Goal: Task Accomplishment & Management: Use online tool/utility

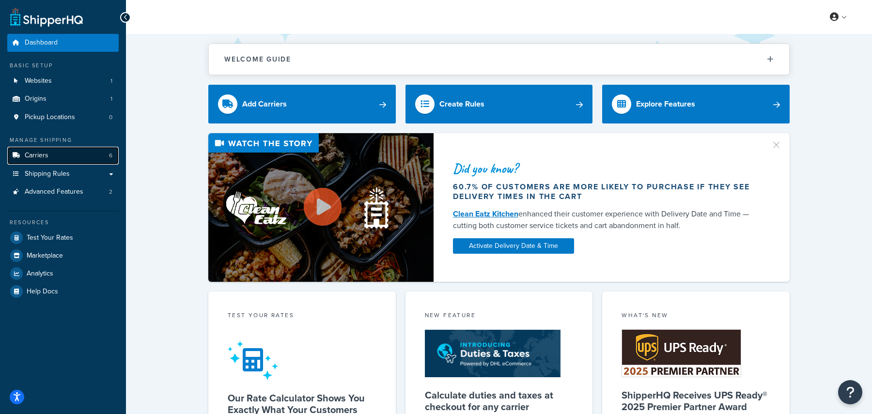
click at [45, 157] on span "Carriers" at bounding box center [37, 156] width 24 height 8
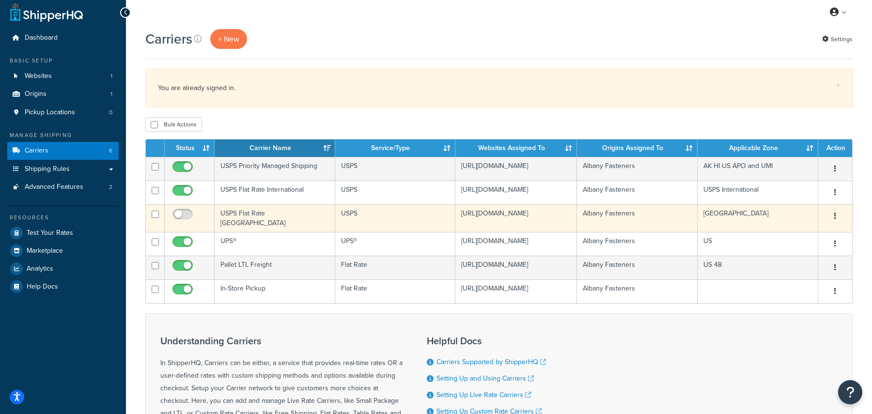
click at [838, 224] on button "button" at bounding box center [835, 217] width 14 height 16
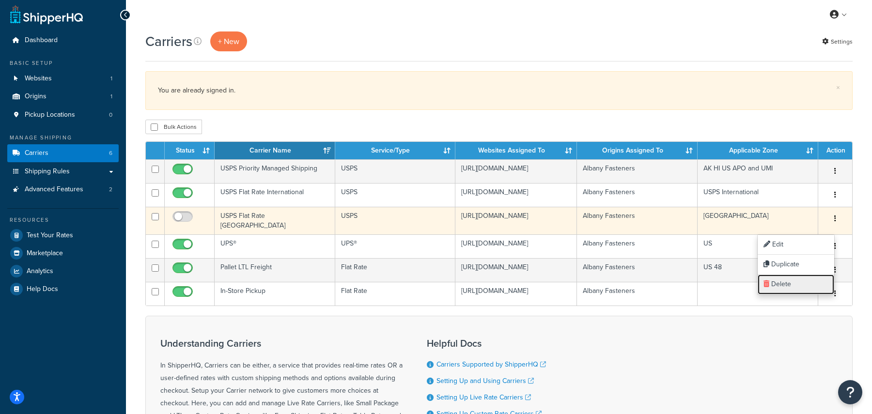
click at [789, 283] on link "Delete" at bounding box center [796, 285] width 77 height 20
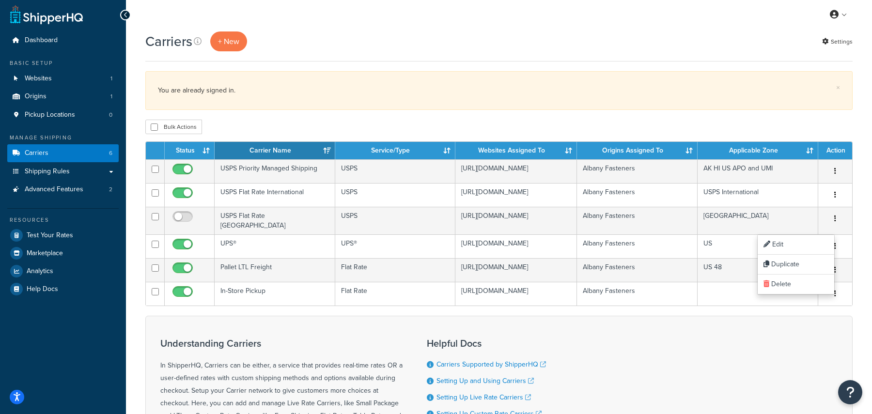
click at [532, 39] on div "Carriers + New Settings" at bounding box center [498, 41] width 707 height 20
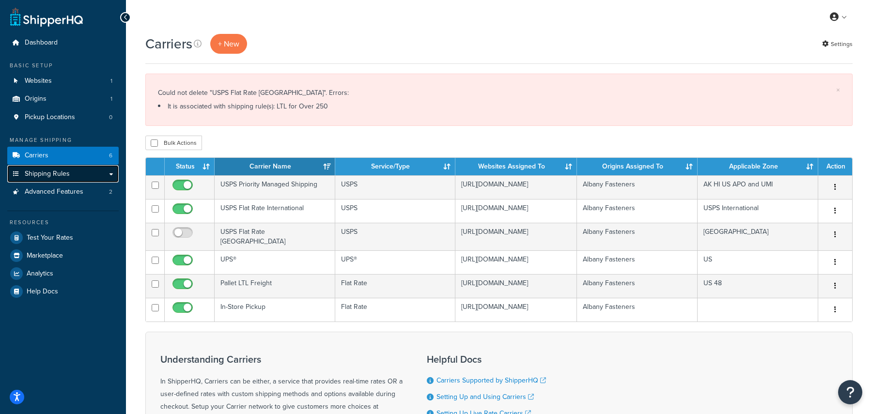
click at [55, 174] on span "Shipping Rules" at bounding box center [47, 174] width 45 height 8
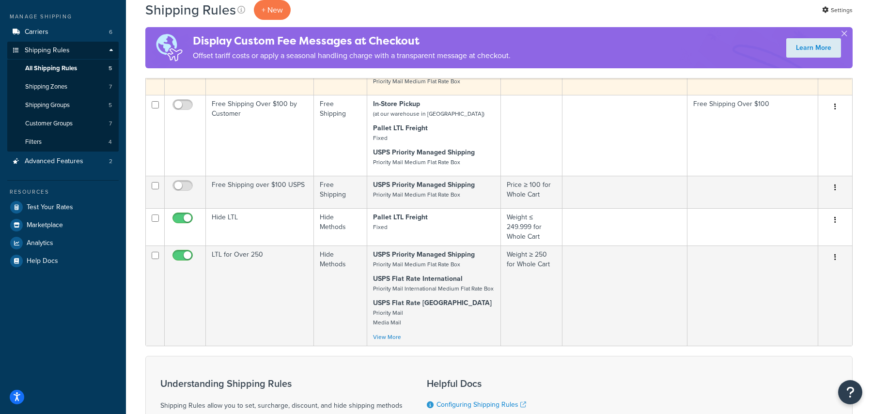
scroll to position [128, 0]
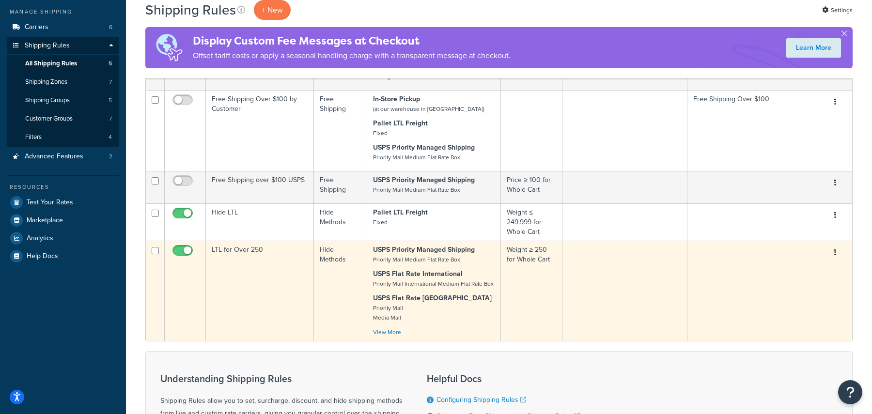
click at [835, 252] on icon "button" at bounding box center [835, 252] width 2 height 7
click at [796, 267] on link "Edit" at bounding box center [803, 271] width 77 height 20
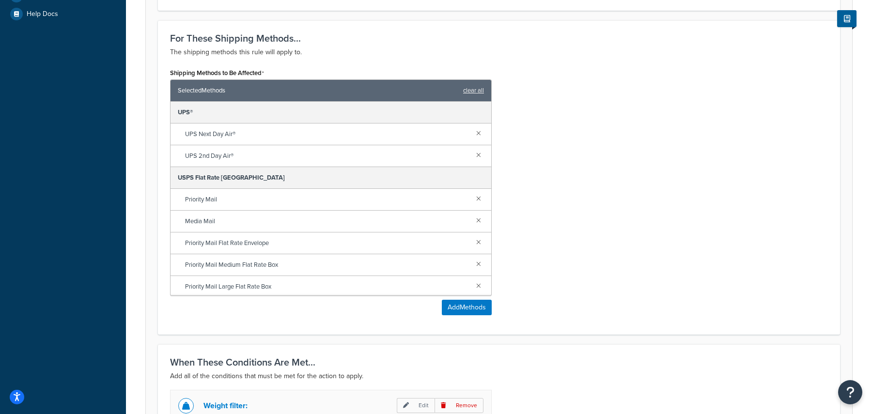
scroll to position [389, 0]
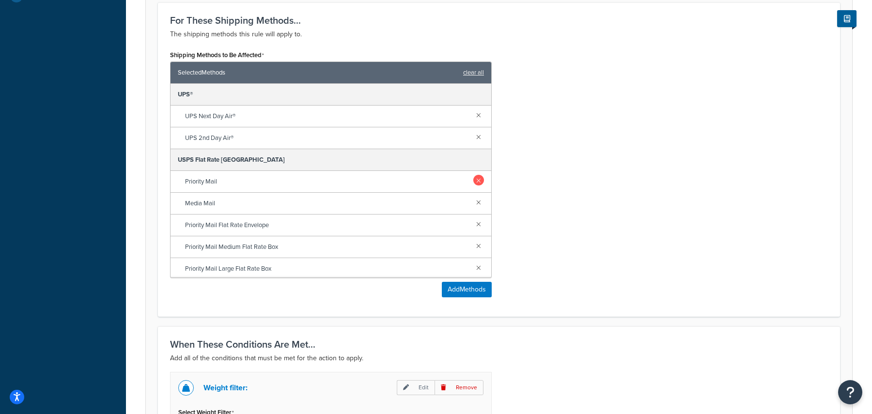
click at [483, 179] on link at bounding box center [478, 180] width 11 height 11
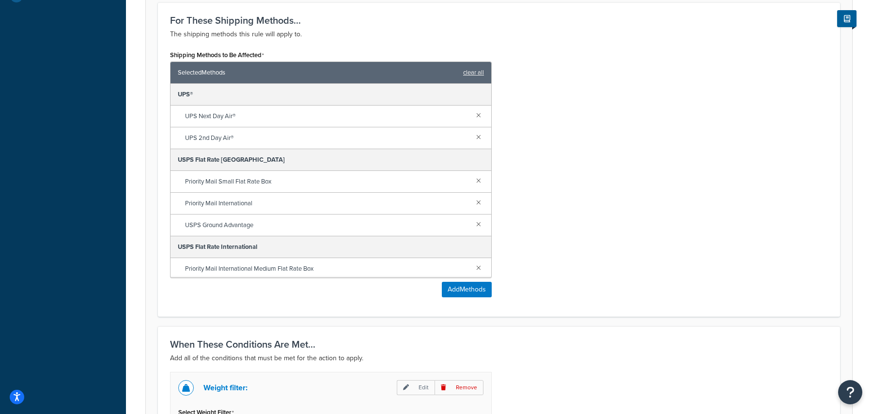
click at [483, 179] on link at bounding box center [478, 180] width 11 height 11
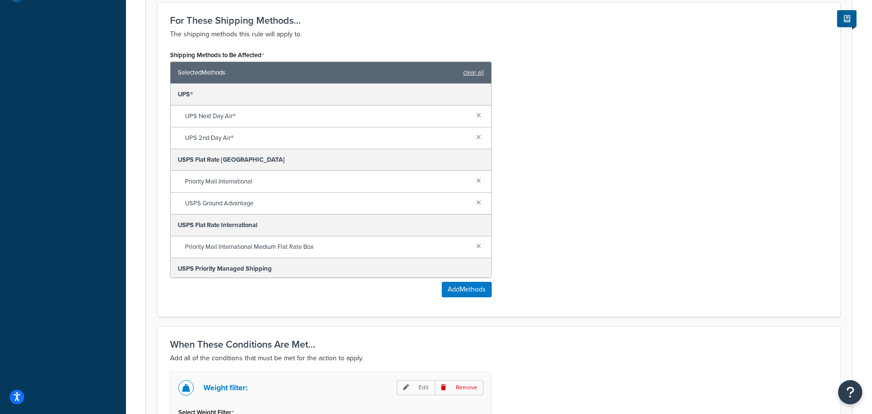
click at [483, 179] on link at bounding box center [478, 180] width 11 height 11
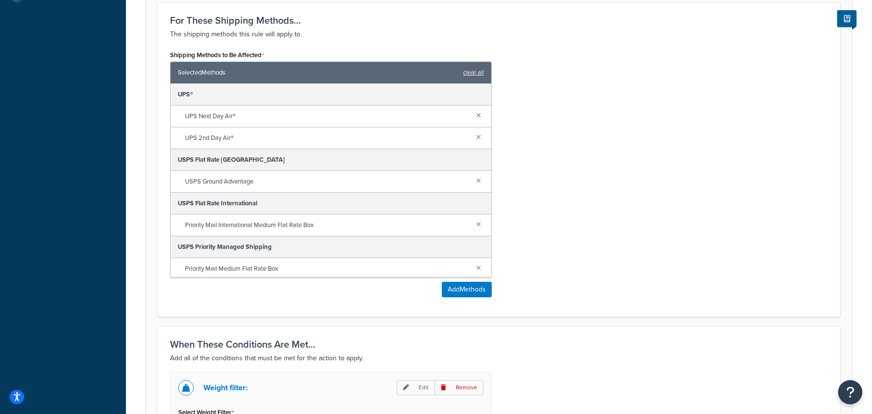
click at [483, 179] on link at bounding box center [478, 180] width 11 height 11
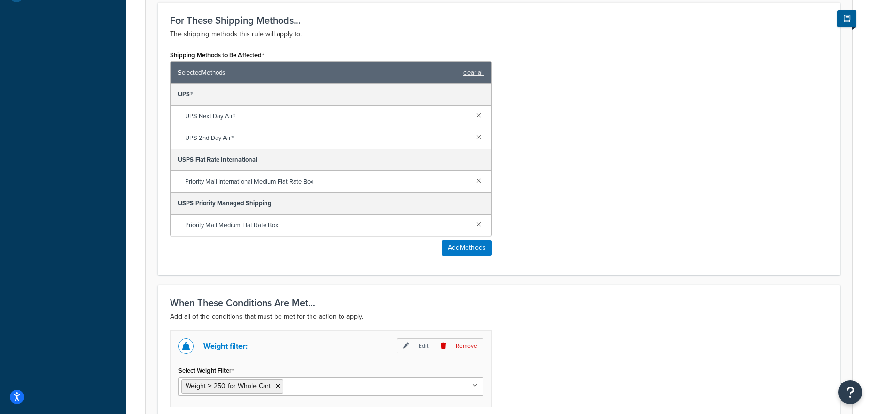
click at [753, 196] on div "Shipping Methods to Be Affected Selected Methods clear all UPS® UPS Next Day Ai…" at bounding box center [499, 155] width 672 height 215
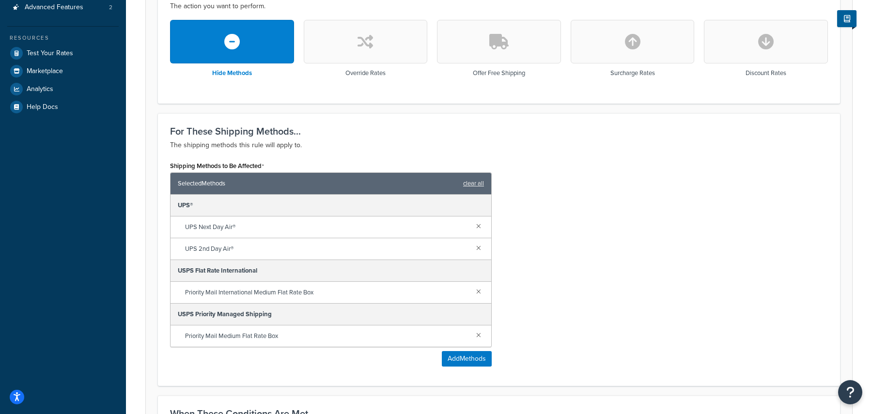
scroll to position [504, 0]
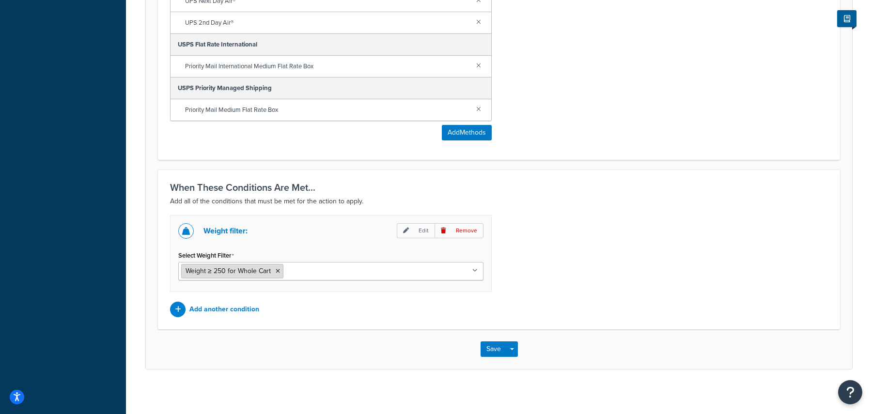
click at [260, 270] on span "Weight ≥ 250 for Whole Cart" at bounding box center [228, 271] width 85 height 10
click at [414, 228] on p "Edit" at bounding box center [416, 230] width 38 height 15
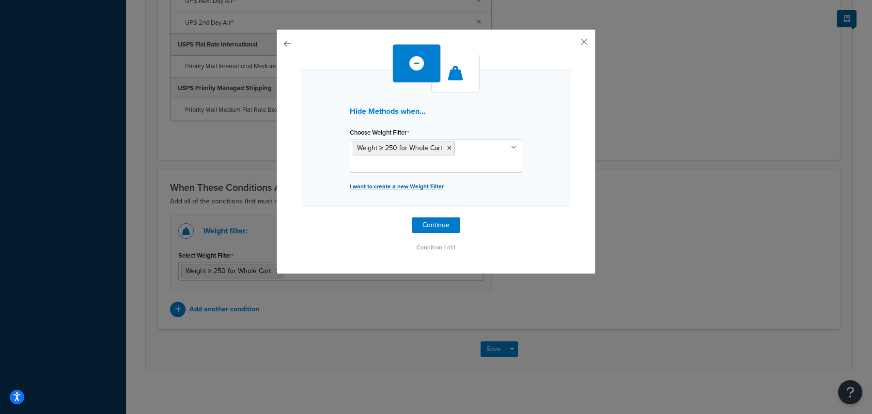
click at [395, 186] on p "I want to create a new Weight Filter" at bounding box center [436, 187] width 172 height 14
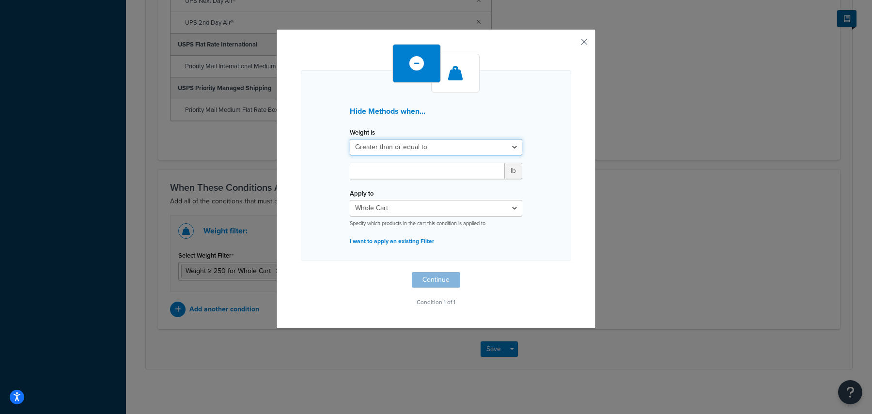
click at [373, 148] on select "Greater than or equal to Between or equal to Less than or equal to" at bounding box center [436, 147] width 172 height 16
click at [350, 139] on select "Greater than or equal to Between or equal to Less than or equal to" at bounding box center [436, 147] width 172 height 16
click at [387, 173] on input "number" at bounding box center [427, 171] width 155 height 16
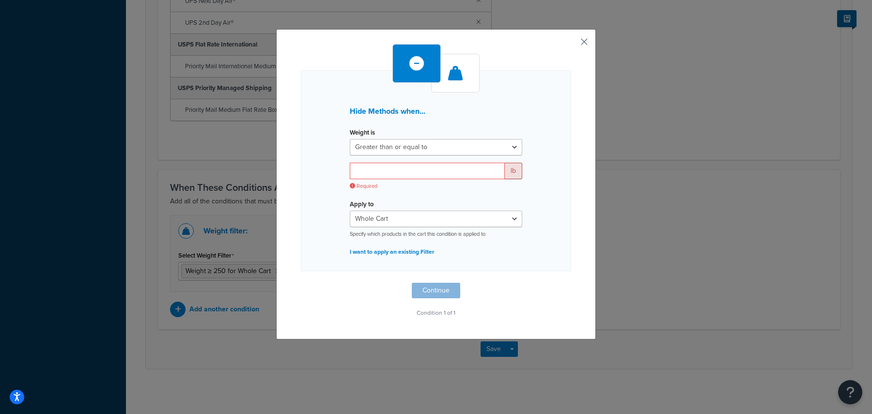
click at [571, 44] on button "button" at bounding box center [570, 45] width 2 height 2
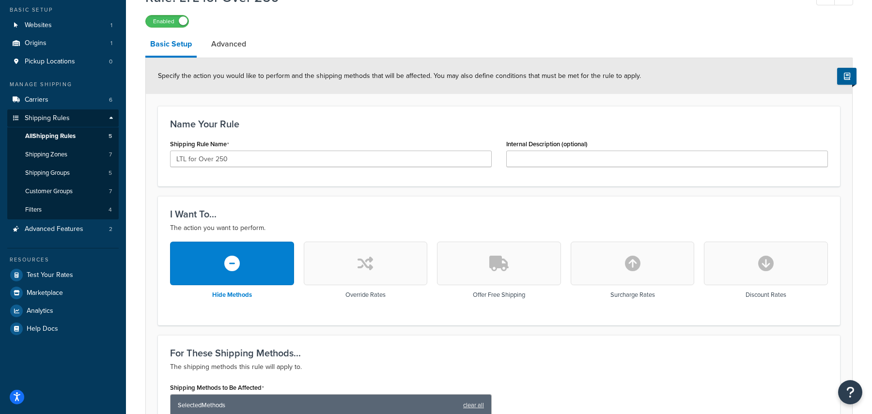
scroll to position [50, 0]
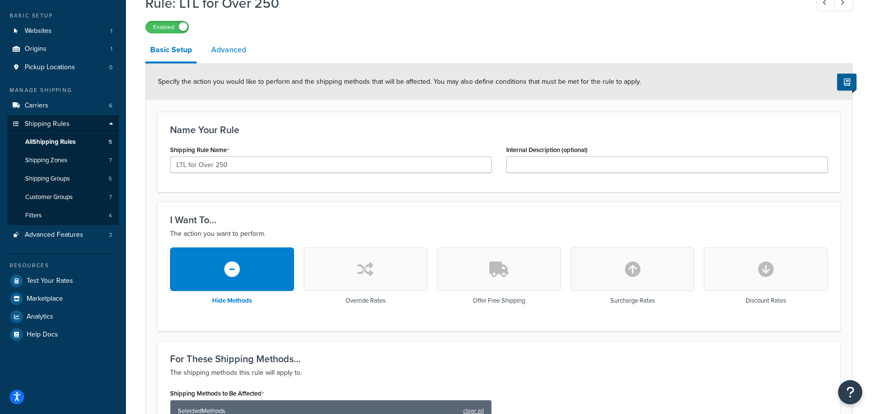
click at [235, 46] on link "Advanced" at bounding box center [228, 49] width 45 height 23
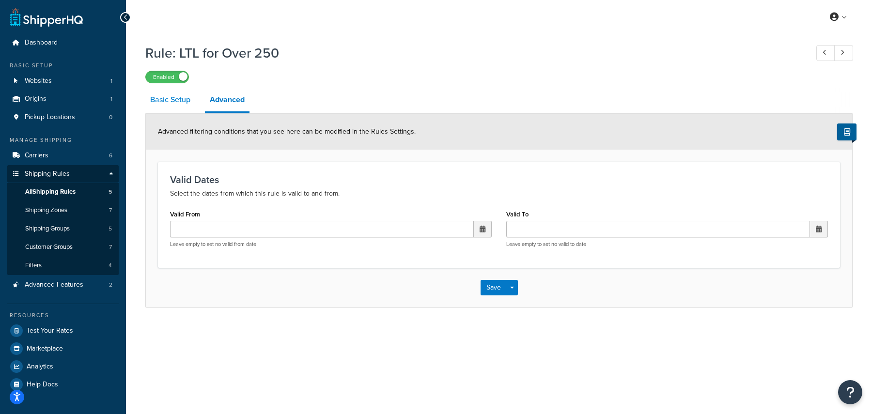
click at [171, 98] on link "Basic Setup" at bounding box center [170, 99] width 50 height 23
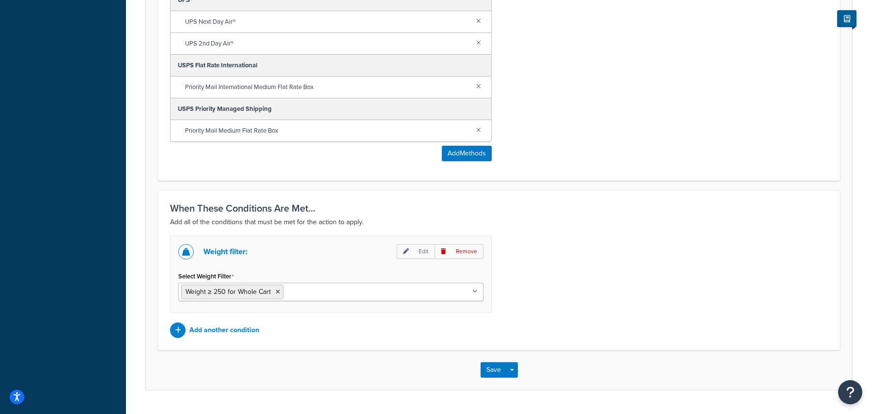
scroll to position [504, 0]
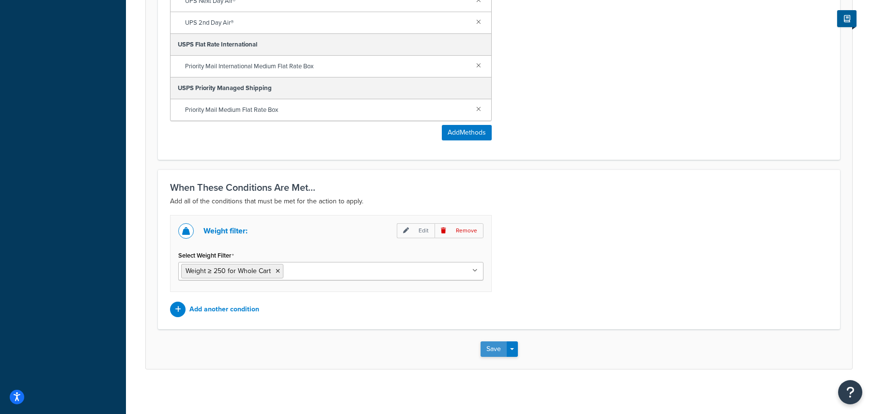
click at [494, 344] on button "Save" at bounding box center [494, 350] width 26 height 16
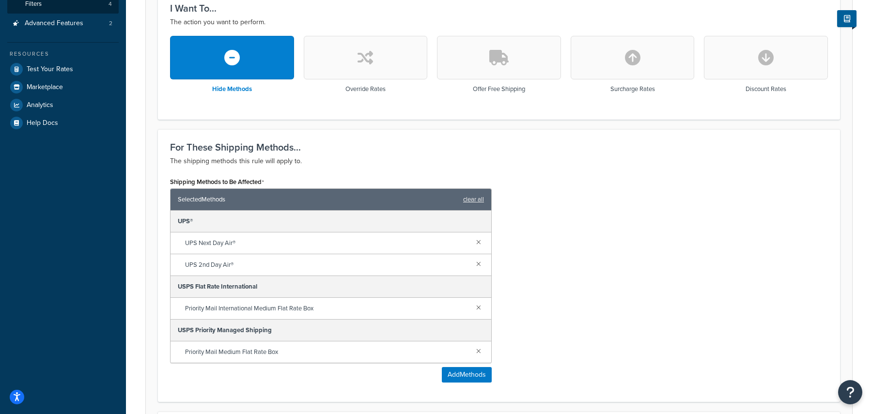
scroll to position [376, 0]
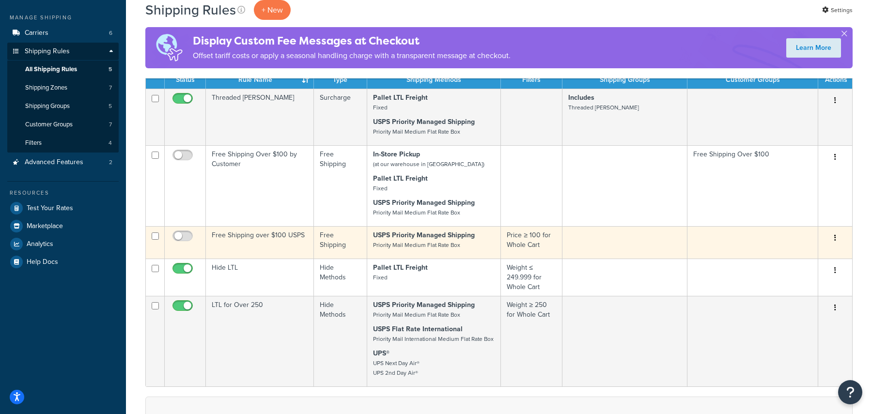
scroll to position [108, 0]
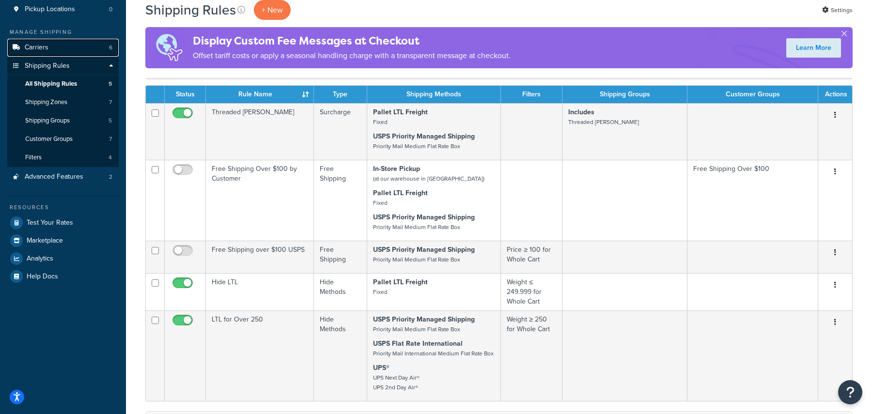
click at [88, 44] on link "Carriers 6" at bounding box center [62, 48] width 111 height 18
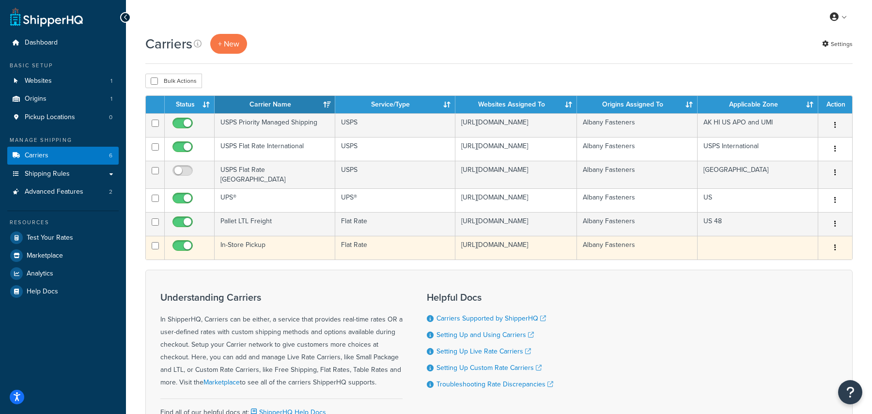
click at [806, 260] on td at bounding box center [758, 248] width 121 height 24
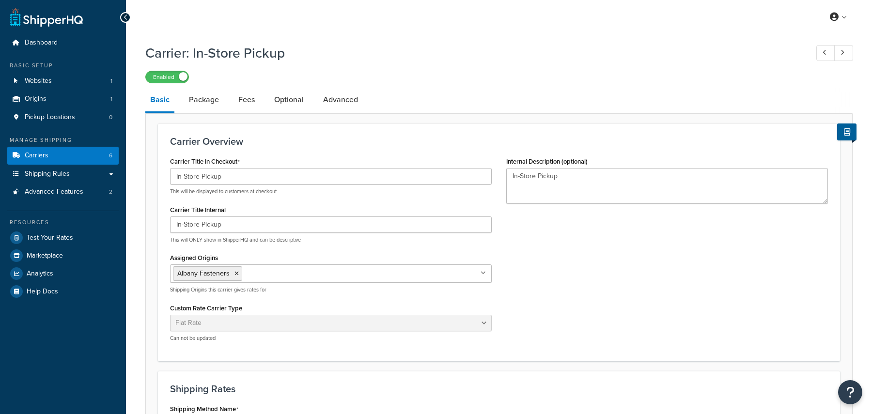
select select "flat"
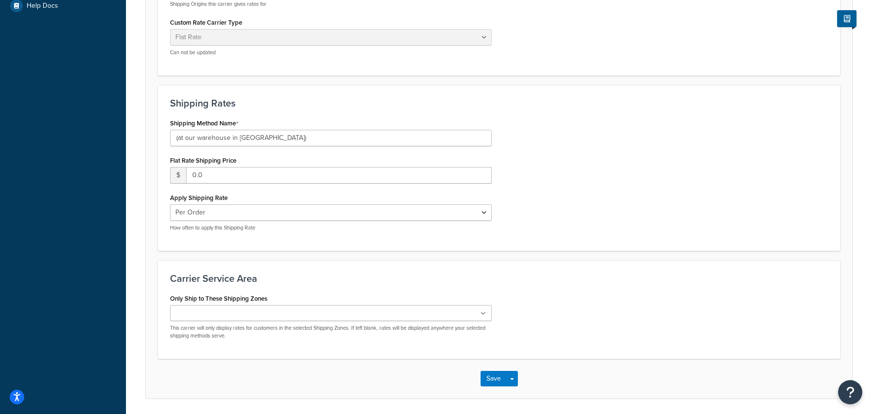
scroll to position [293, 0]
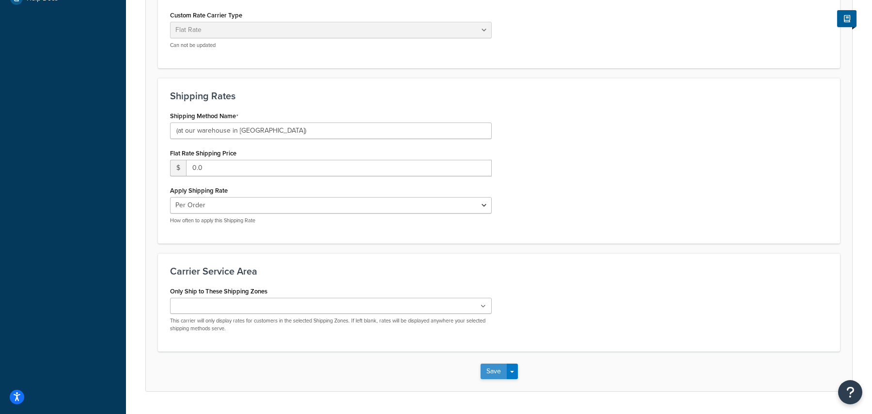
click at [497, 366] on button "Save" at bounding box center [494, 372] width 26 height 16
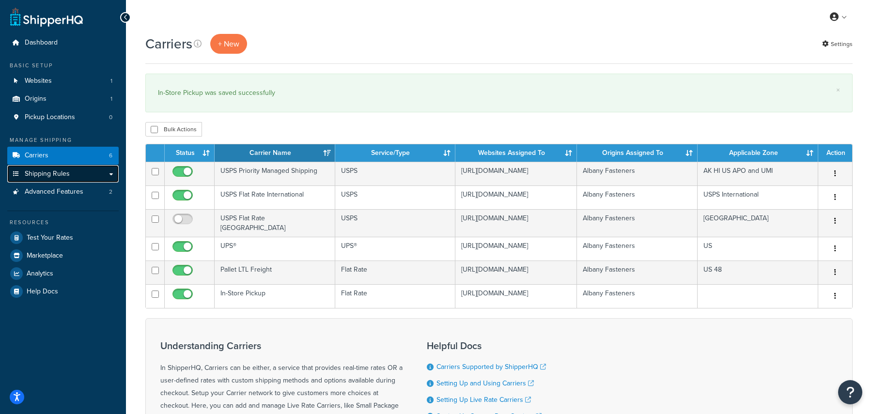
click at [54, 175] on span "Shipping Rules" at bounding box center [47, 174] width 45 height 8
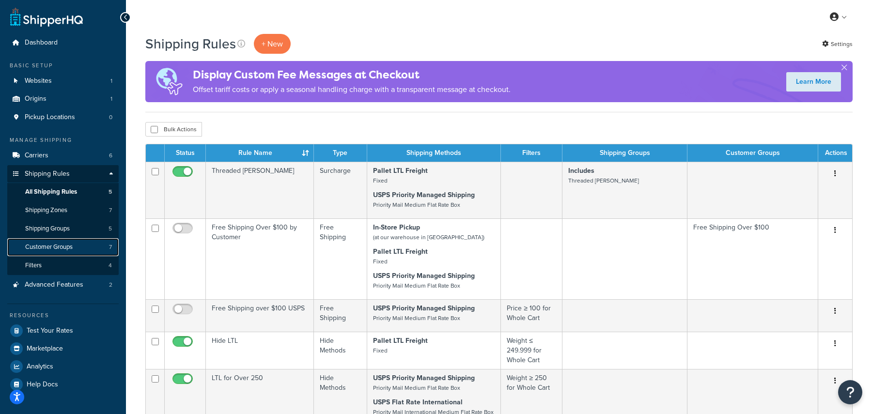
click at [67, 250] on span "Customer Groups" at bounding box center [48, 247] width 47 height 8
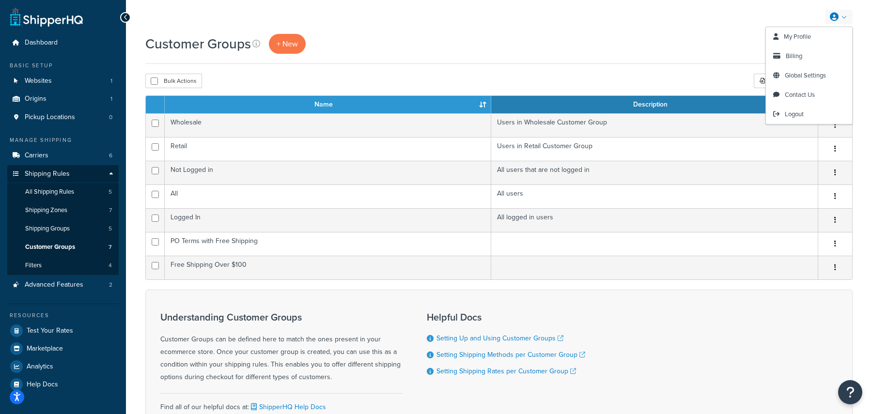
click at [849, 13] on link at bounding box center [839, 17] width 28 height 15
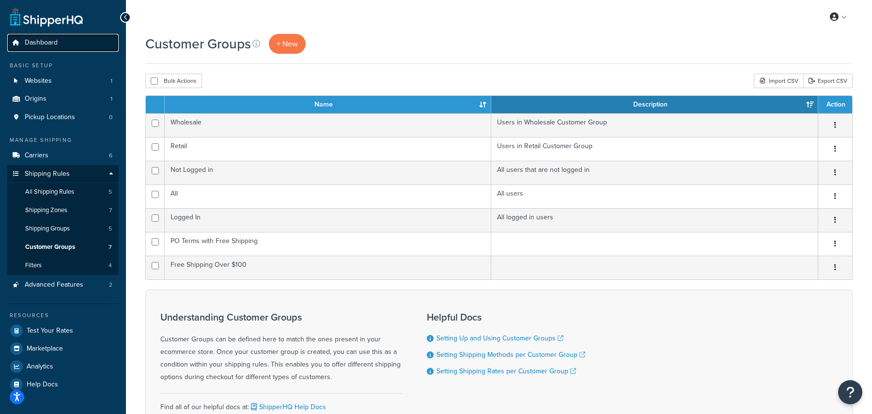
click at [48, 40] on span "Dashboard" at bounding box center [41, 43] width 33 height 8
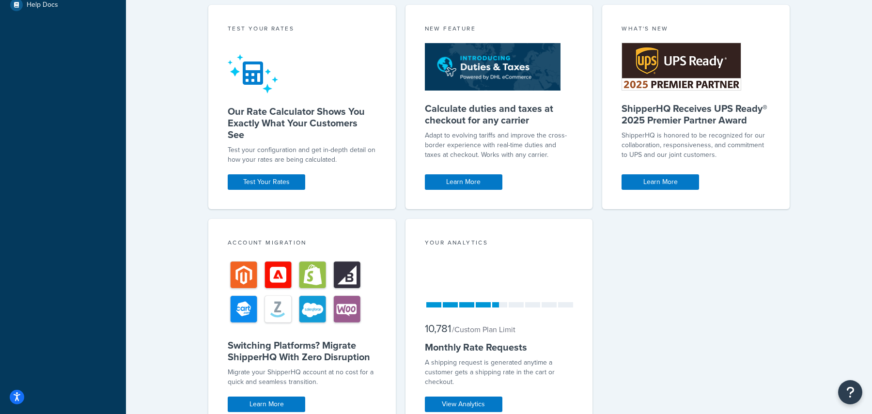
scroll to position [343, 0]
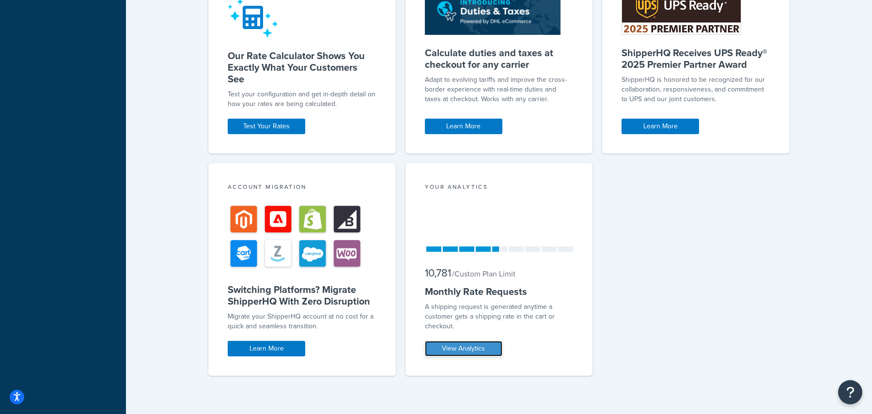
click at [481, 346] on link "View Analytics" at bounding box center [464, 349] width 78 height 16
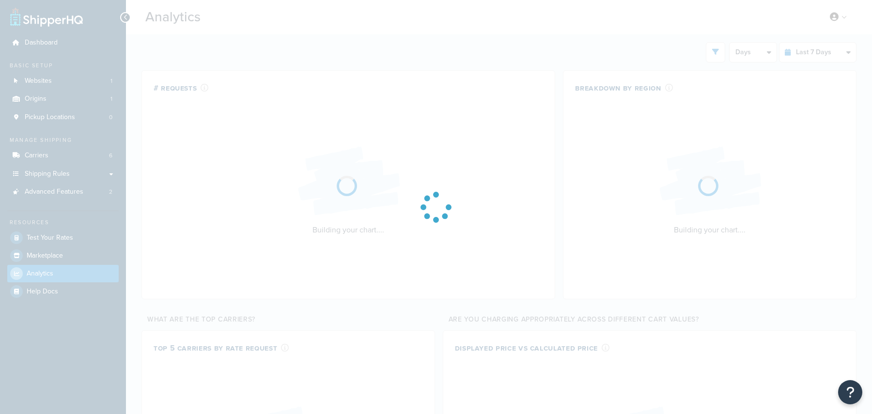
select select "last_7_days"
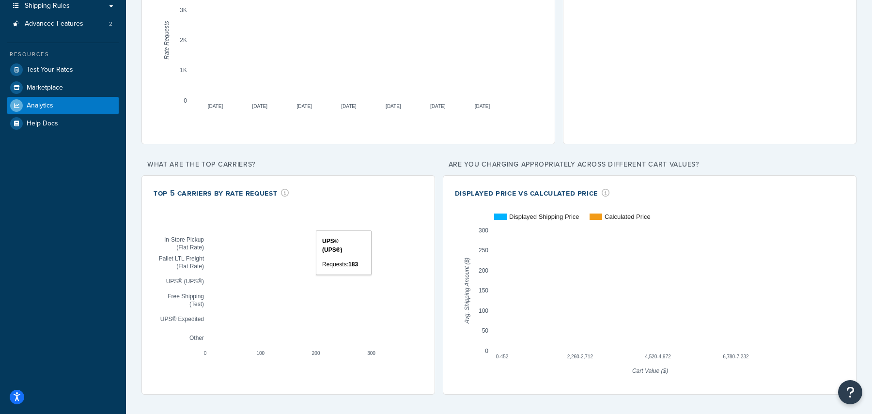
scroll to position [169, 0]
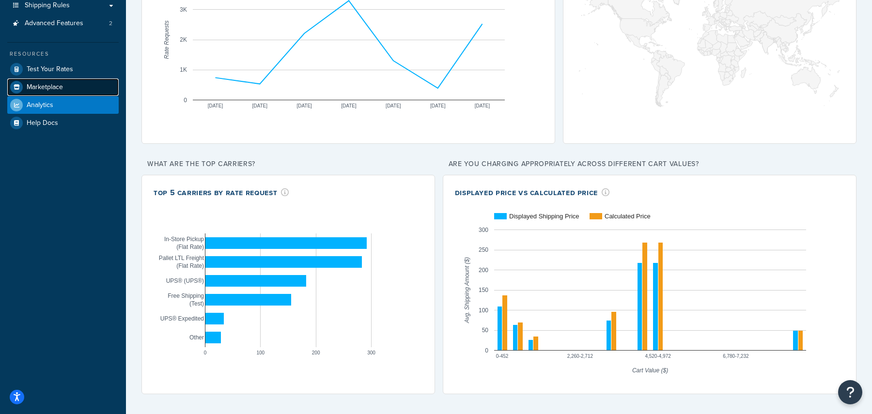
click at [42, 92] on link "Marketplace" at bounding box center [62, 86] width 111 height 17
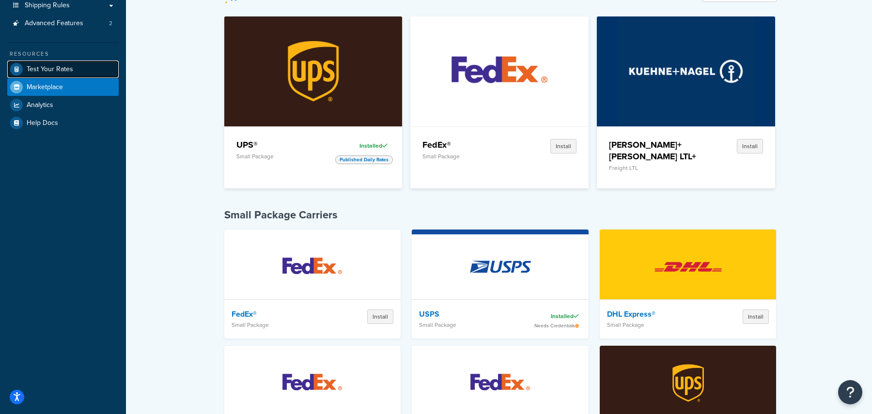
click at [44, 69] on span "Test Your Rates" at bounding box center [50, 69] width 47 height 8
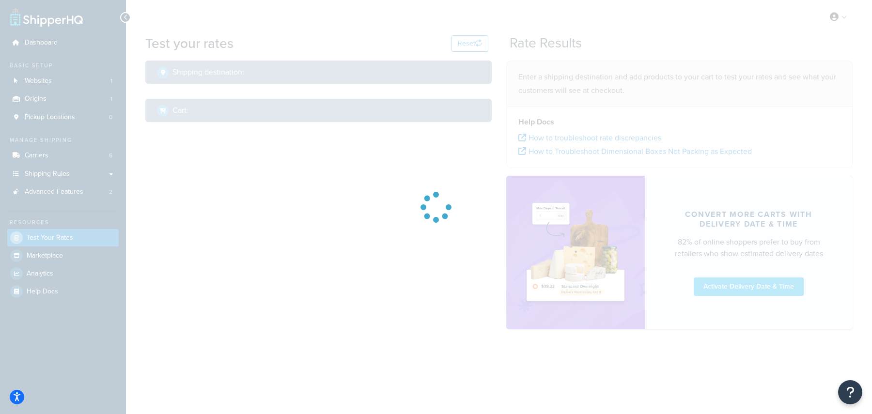
select select "[GEOGRAPHIC_DATA]"
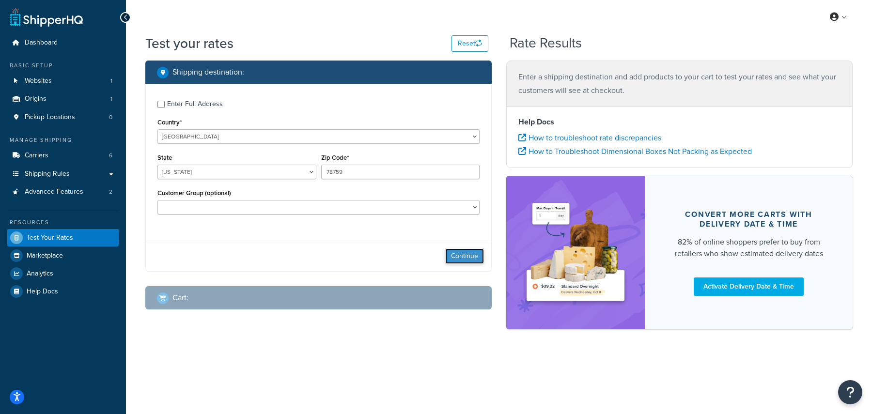
click at [473, 259] on button "Continue" at bounding box center [464, 257] width 39 height 16
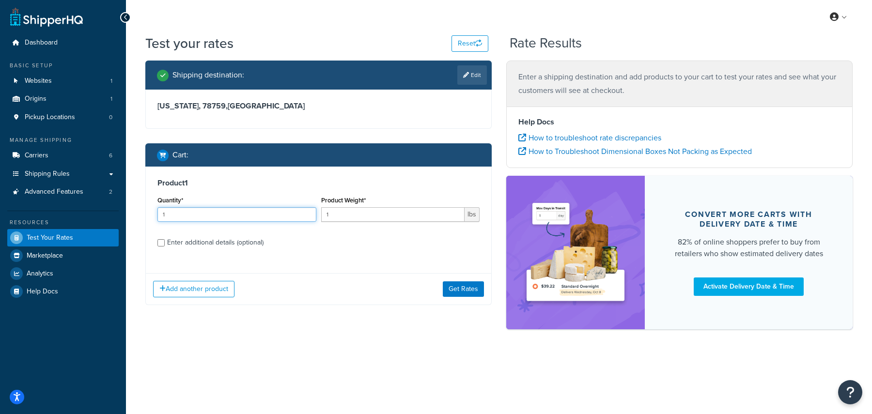
drag, startPoint x: 250, startPoint y: 217, endPoint x: 147, endPoint y: 217, distance: 103.2
click at [147, 217] on div "Product 1 Quantity* 1 Product Weight* 1 lbs Enter additional details (optional)" at bounding box center [318, 216] width 345 height 99
type input "100"
type input "0.4"
click at [456, 285] on button "Get Rates" at bounding box center [463, 289] width 41 height 16
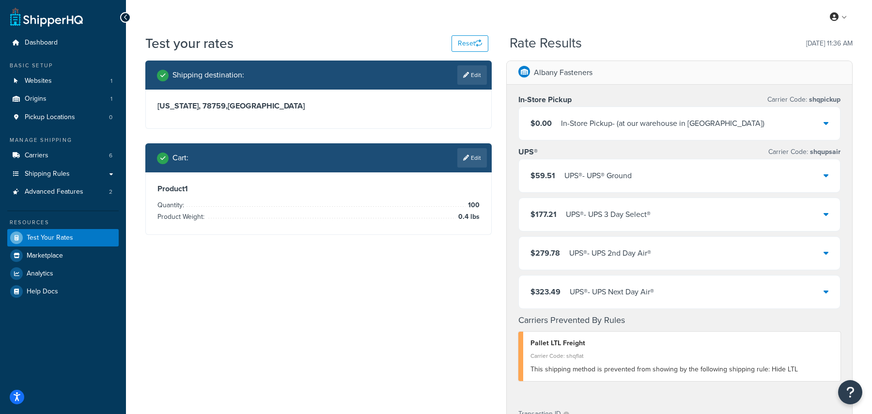
click at [700, 184] on div "$59.51 UPS® - UPS® Ground" at bounding box center [679, 175] width 321 height 33
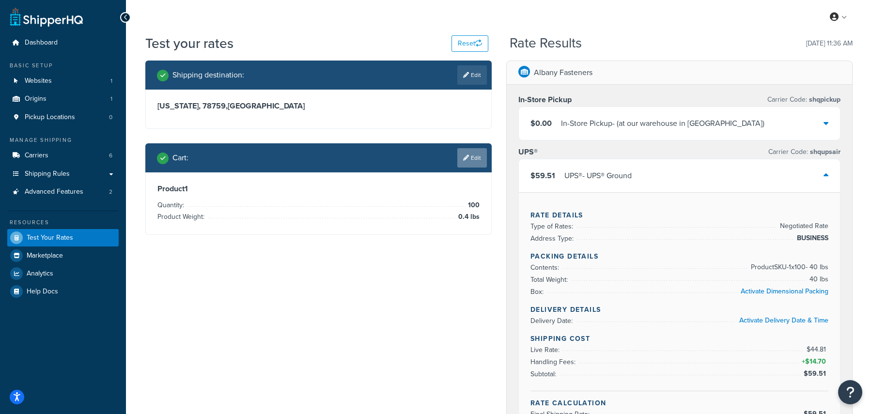
click at [471, 164] on link "Edit" at bounding box center [472, 157] width 30 height 19
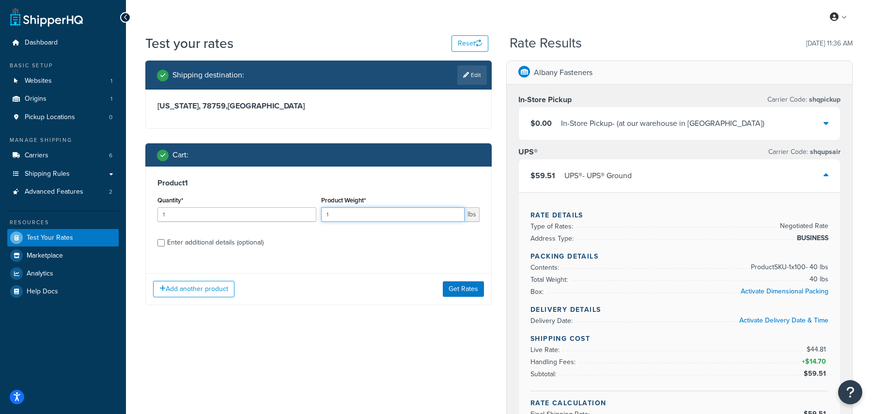
drag, startPoint x: 384, startPoint y: 218, endPoint x: 284, endPoint y: 220, distance: 99.8
click at [284, 220] on div "Quantity* 1 Product Weight* 1 lbs" at bounding box center [318, 211] width 327 height 35
type input "3.04"
click at [475, 291] on button "Get Rates" at bounding box center [463, 289] width 41 height 16
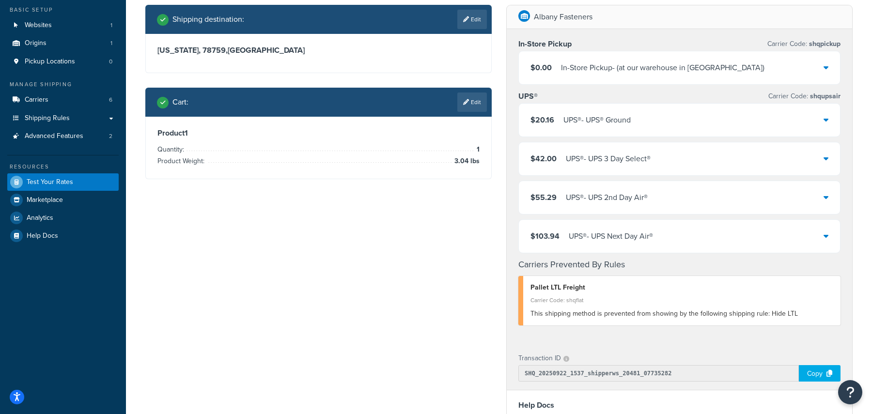
scroll to position [56, 0]
